Goal: Task Accomplishment & Management: Manage account settings

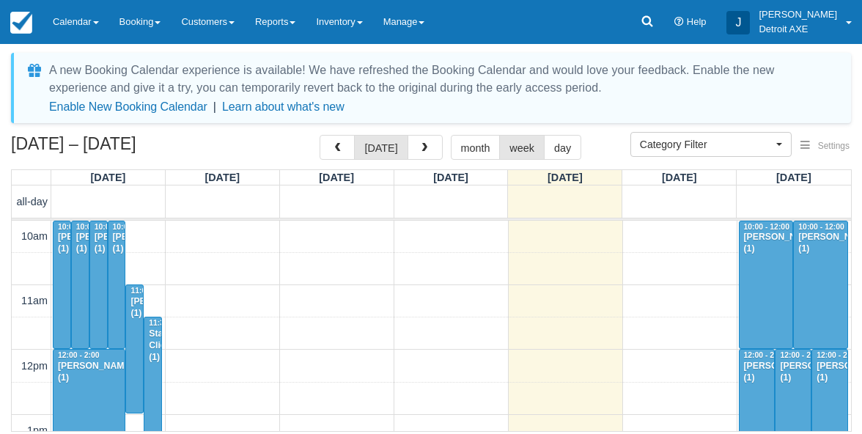
select select
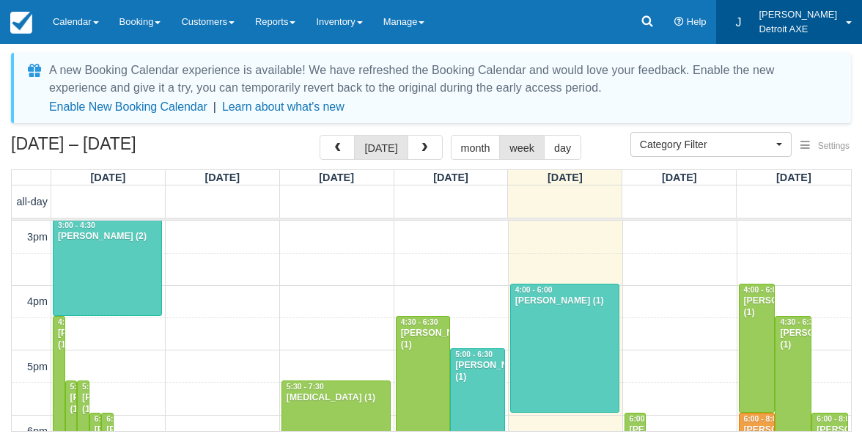
click at [806, 29] on p "Detroit AXE" at bounding box center [798, 29] width 78 height 15
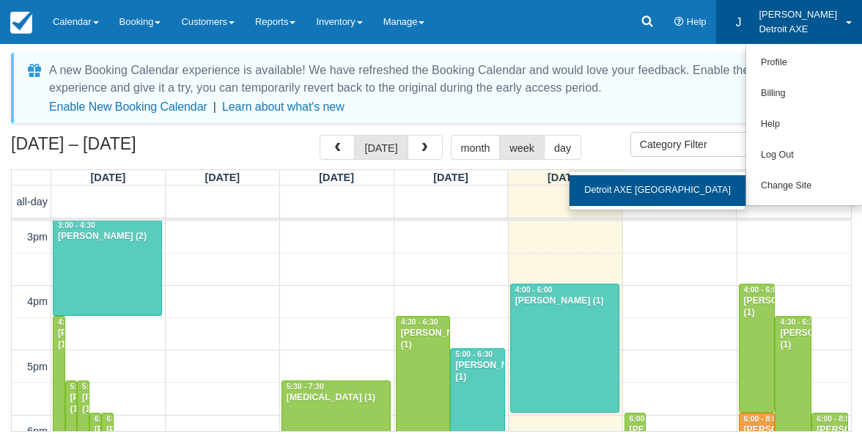
click at [707, 184] on link "Detroit AXE [GEOGRAPHIC_DATA]" at bounding box center [658, 190] width 176 height 31
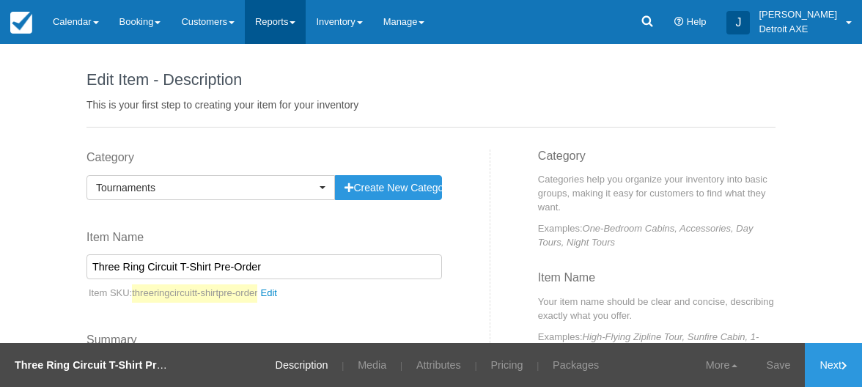
click at [282, 23] on link "Reports" at bounding box center [275, 22] width 61 height 44
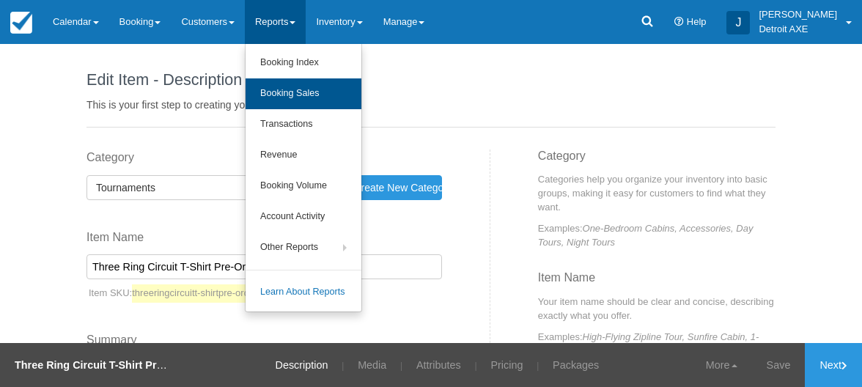
click at [293, 87] on link "Booking Sales" at bounding box center [304, 93] width 116 height 31
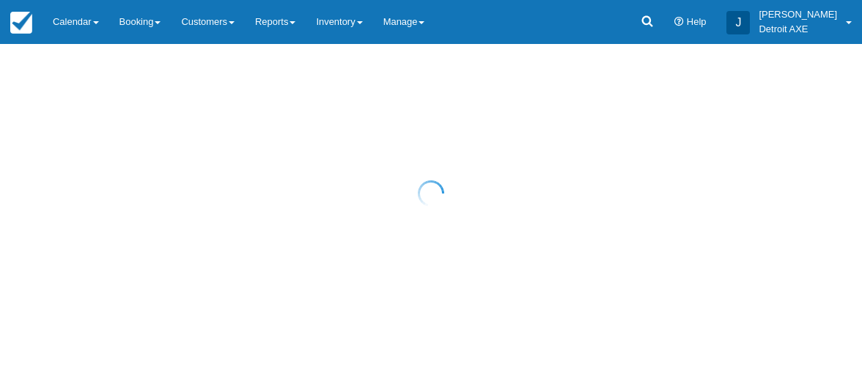
select select "20"
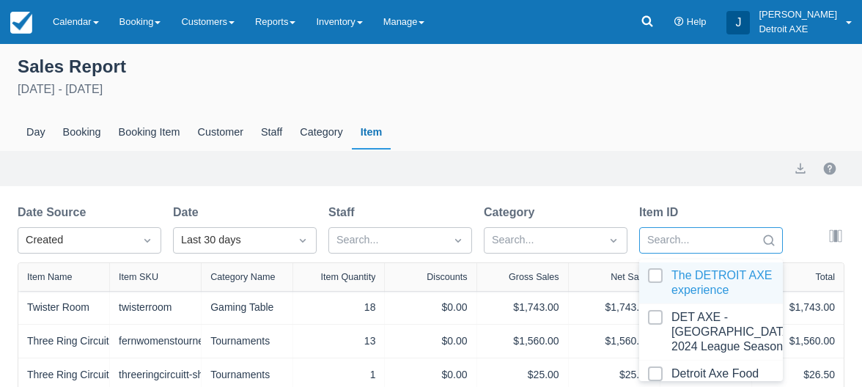
click at [687, 246] on div "option The DETROIT AXE experience focused, 1 of 99. 99 results available. Use U…" at bounding box center [711, 240] width 144 height 26
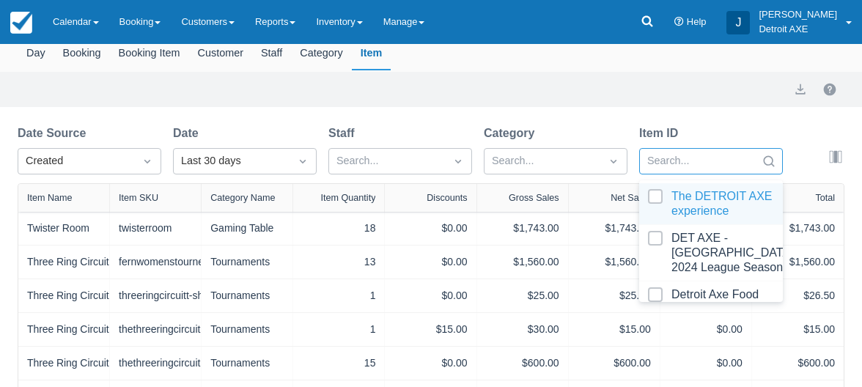
scroll to position [97, 0]
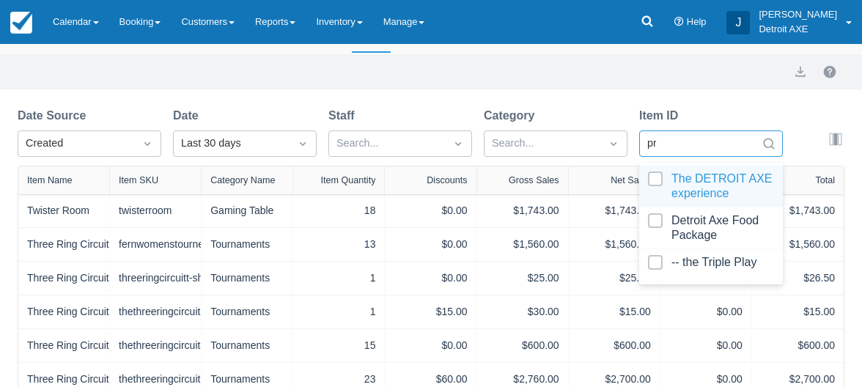
type input "pre"
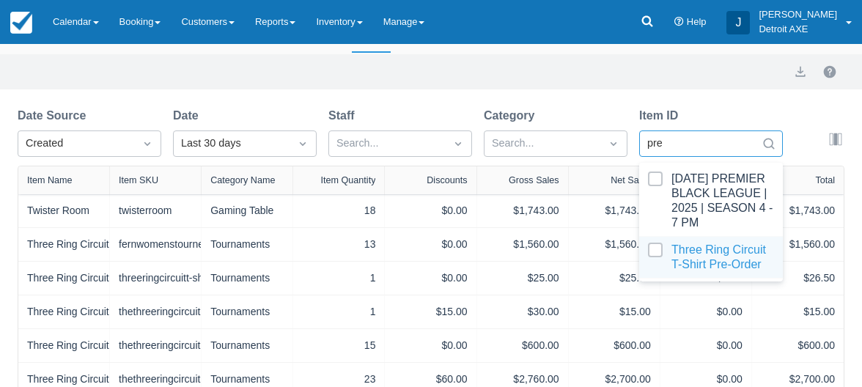
click at [695, 254] on div at bounding box center [711, 257] width 126 height 29
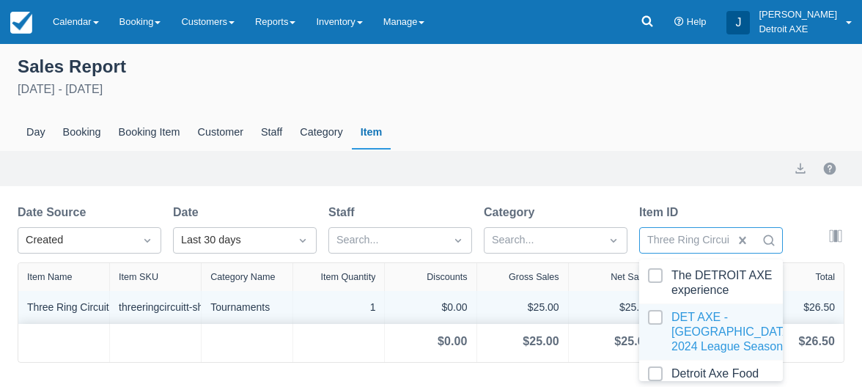
click at [551, 318] on div "$25.00" at bounding box center [523, 307] width 92 height 33
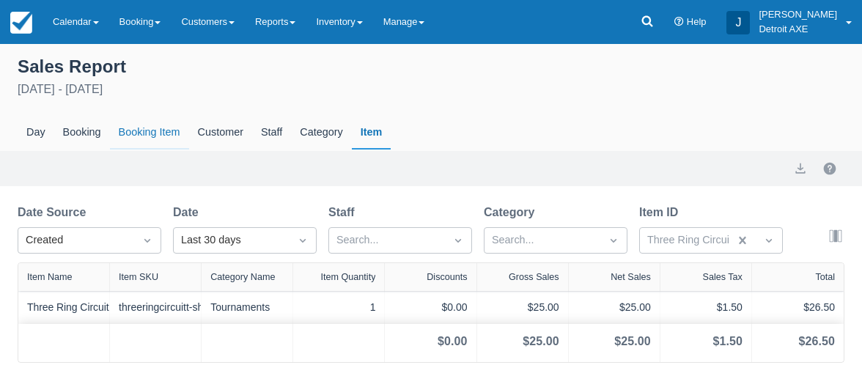
click at [146, 140] on div "Booking Item" at bounding box center [149, 133] width 79 height 34
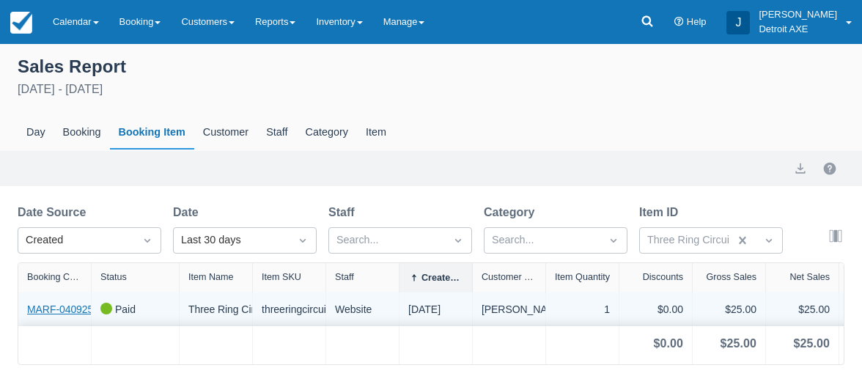
click at [62, 311] on link "MARF-040925" at bounding box center [60, 309] width 66 height 15
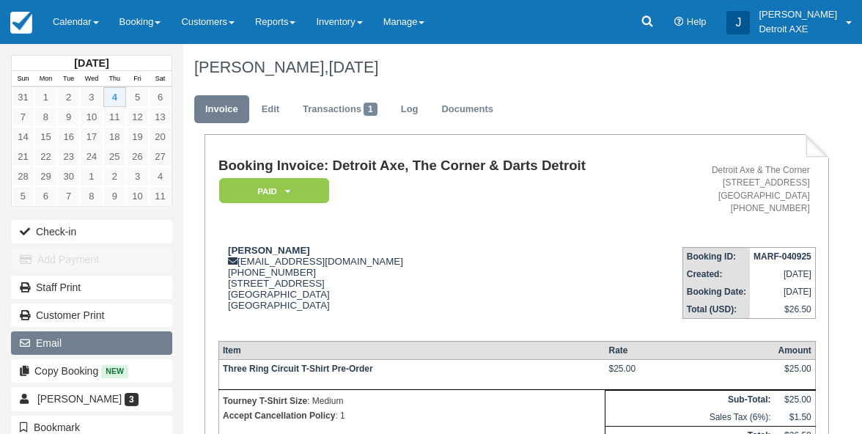
click at [161, 334] on button "Email" at bounding box center [91, 342] width 161 height 23
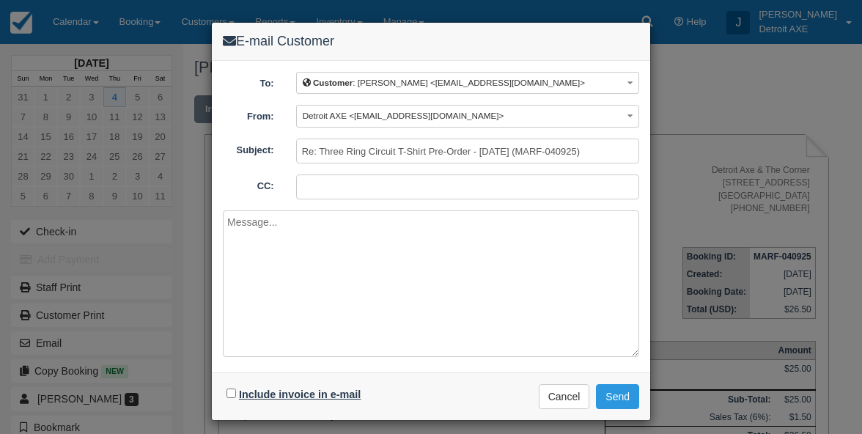
click at [277, 393] on label "Include invoice in e-mail" at bounding box center [300, 395] width 122 height 12
click at [236, 393] on input "Include invoice in e-mail" at bounding box center [232, 394] width 10 height 10
checkbox input "true"
click at [607, 387] on button "Send" at bounding box center [617, 396] width 43 height 25
